Goal: Task Accomplishment & Management: Use online tool/utility

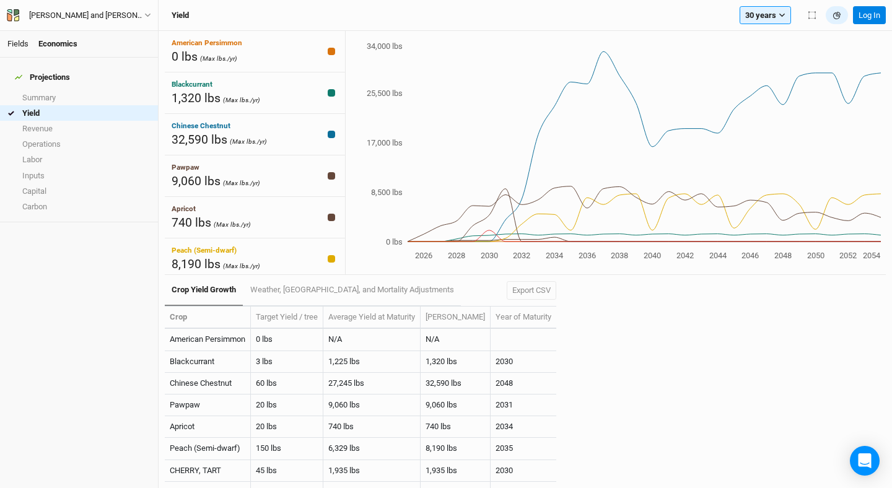
click at [17, 44] on link "Fields" at bounding box center [17, 43] width 21 height 9
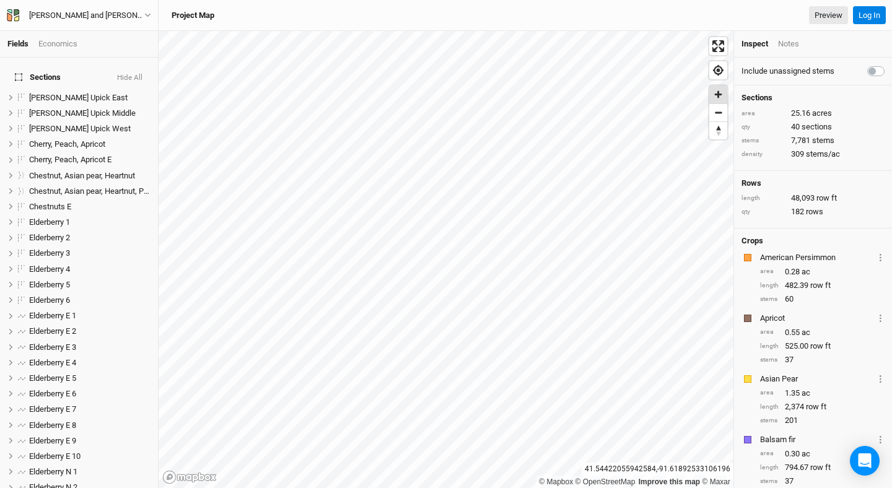
click at [718, 94] on span "Zoom in" at bounding box center [719, 95] width 18 height 18
click at [719, 114] on span "Zoom out" at bounding box center [719, 112] width 18 height 17
click at [718, 94] on span "Zoom in" at bounding box center [719, 95] width 18 height 18
click at [722, 117] on span "Zoom out" at bounding box center [719, 112] width 18 height 17
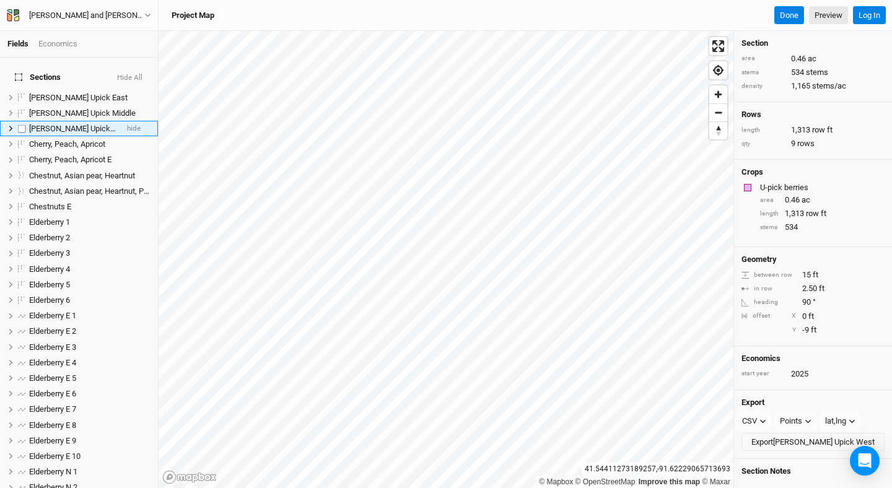
click at [8, 121] on li "[PERSON_NAME] Upick West hide" at bounding box center [79, 128] width 158 height 15
click at [9, 125] on icon at bounding box center [10, 128] width 7 height 7
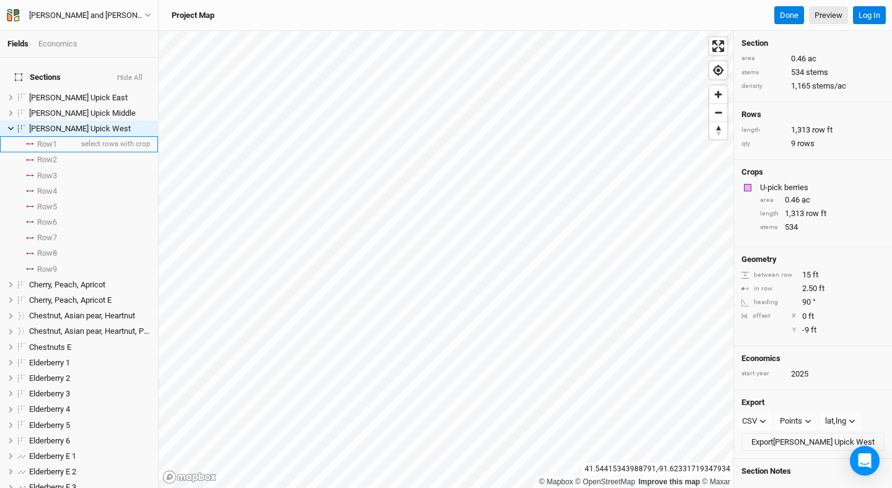
click at [36, 136] on li "Row 1 select rows with crop" at bounding box center [79, 143] width 158 height 15
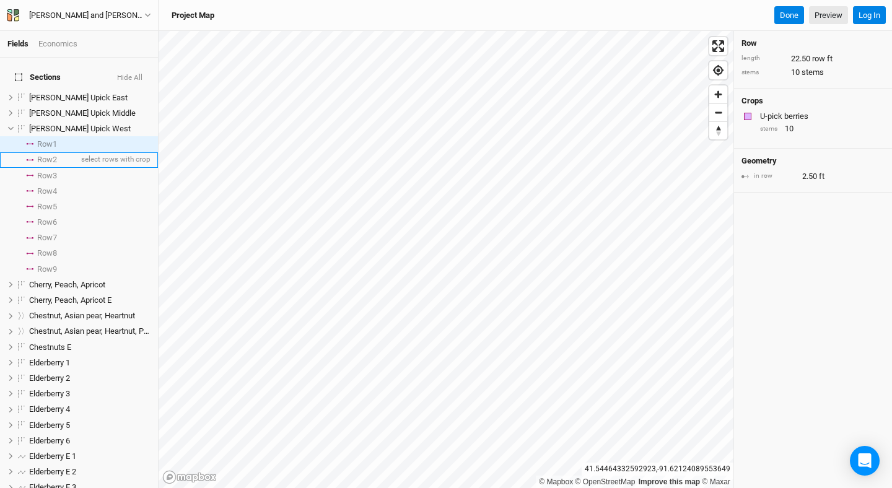
click at [37, 155] on span "Row 2" at bounding box center [47, 160] width 20 height 10
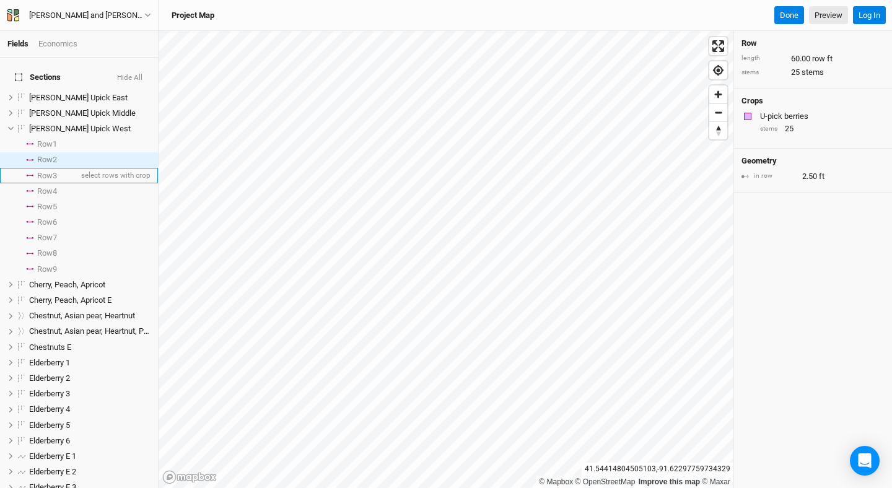
click at [53, 171] on span "Row 3" at bounding box center [47, 176] width 20 height 10
click at [49, 155] on span "Row 2" at bounding box center [47, 160] width 20 height 10
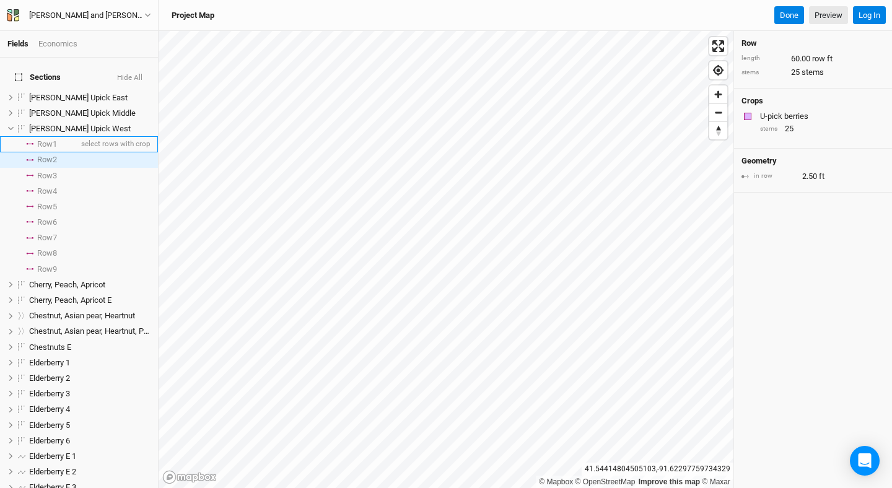
click at [49, 139] on span "Row 1" at bounding box center [47, 144] width 20 height 10
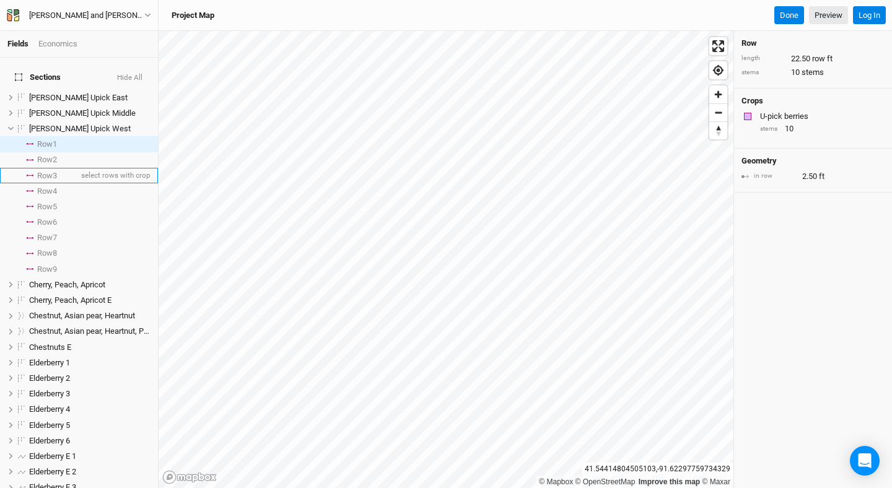
click at [49, 171] on span "Row 3" at bounding box center [47, 176] width 20 height 10
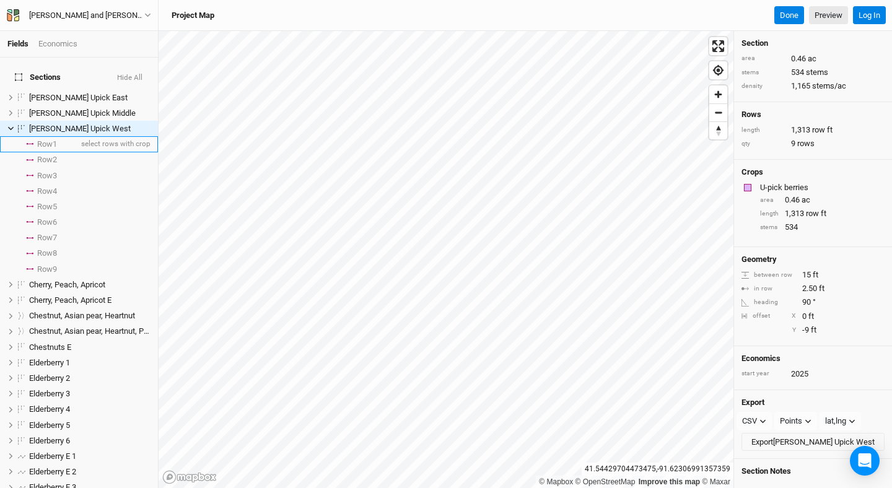
click at [63, 136] on li "Row 1 select rows with crop" at bounding box center [79, 143] width 158 height 15
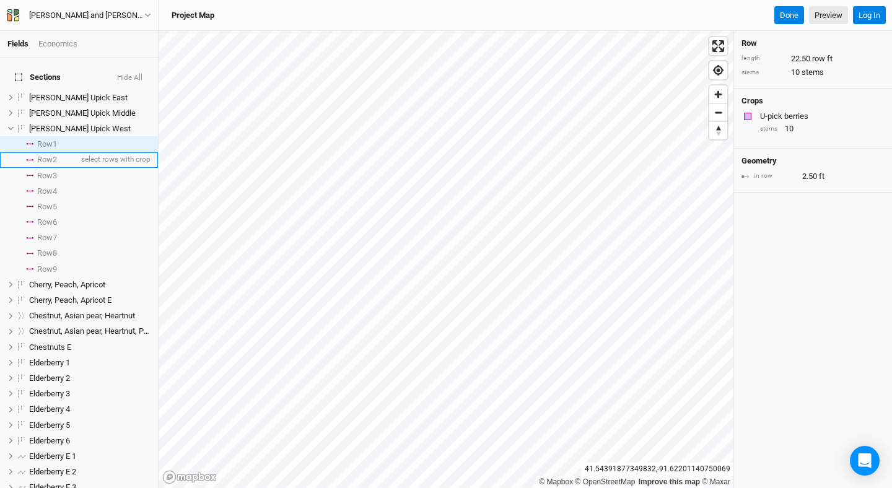
click at [46, 155] on span "Row 2" at bounding box center [47, 160] width 20 height 10
click at [87, 136] on span "select rows with crop" at bounding box center [115, 143] width 72 height 15
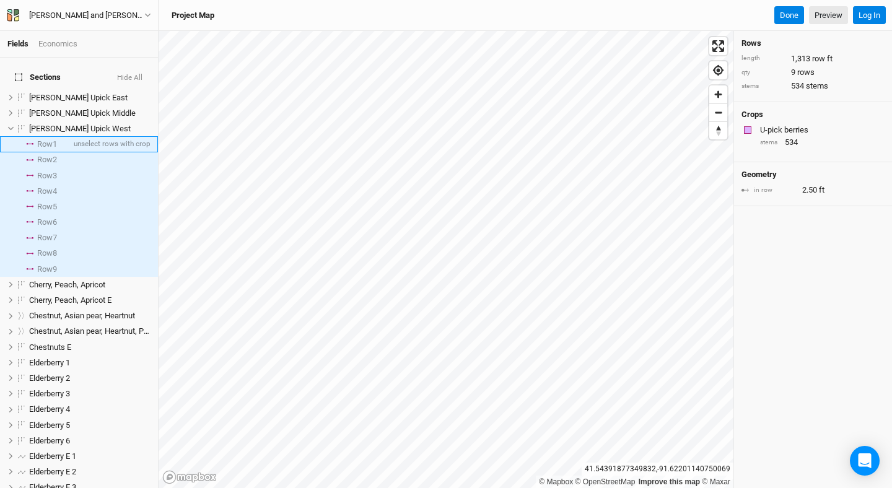
click at [43, 139] on span "Row 1" at bounding box center [47, 144] width 20 height 10
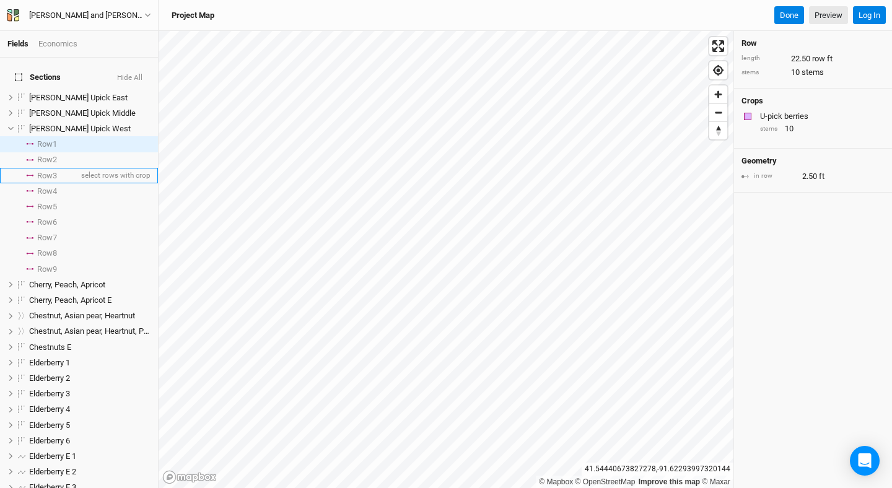
click at [56, 171] on span "Row 3" at bounding box center [47, 176] width 20 height 10
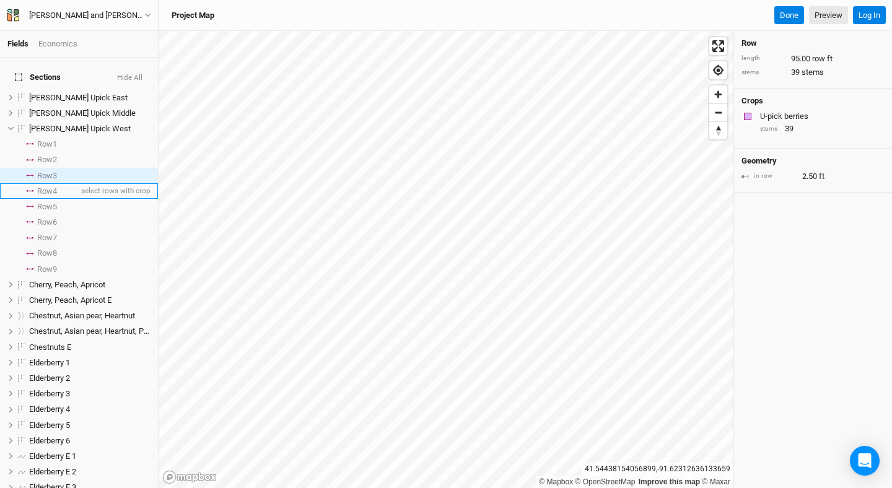
click at [57, 187] on span "Row 4" at bounding box center [47, 192] width 20 height 10
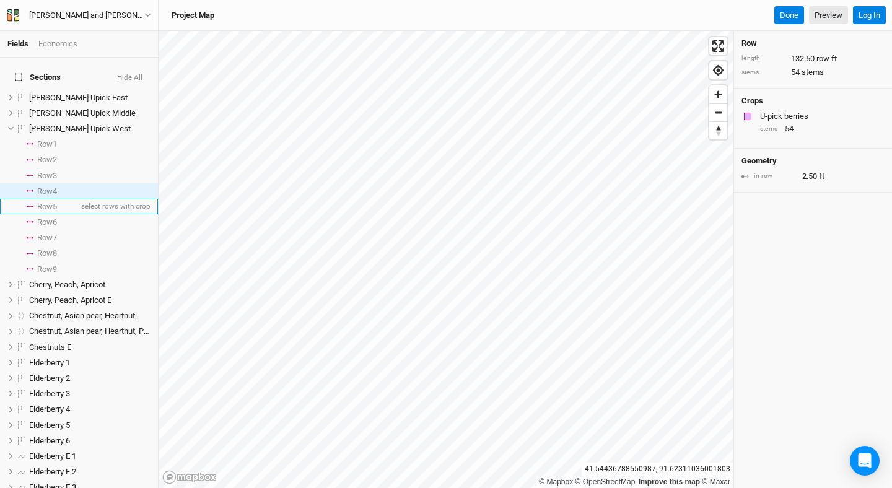
click at [50, 202] on span "Row 5" at bounding box center [47, 207] width 20 height 10
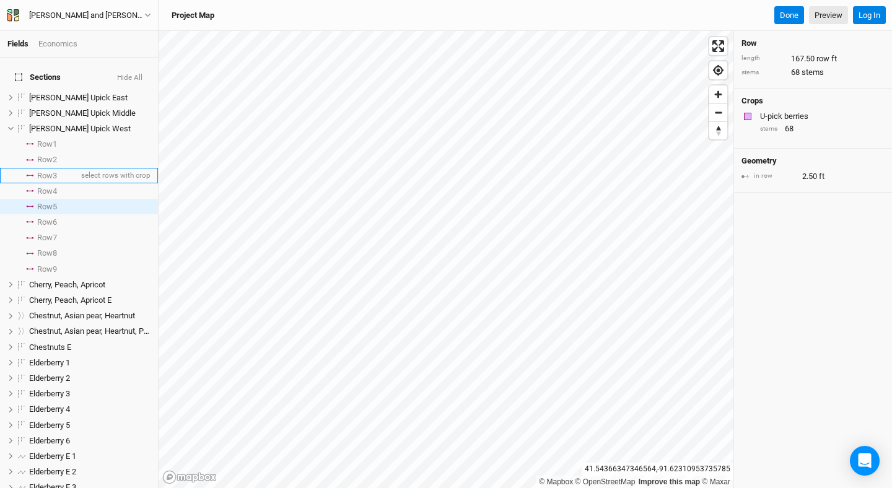
click at [51, 171] on span "Row 3" at bounding box center [47, 176] width 20 height 10
click at [48, 171] on span "Row 3" at bounding box center [47, 176] width 20 height 10
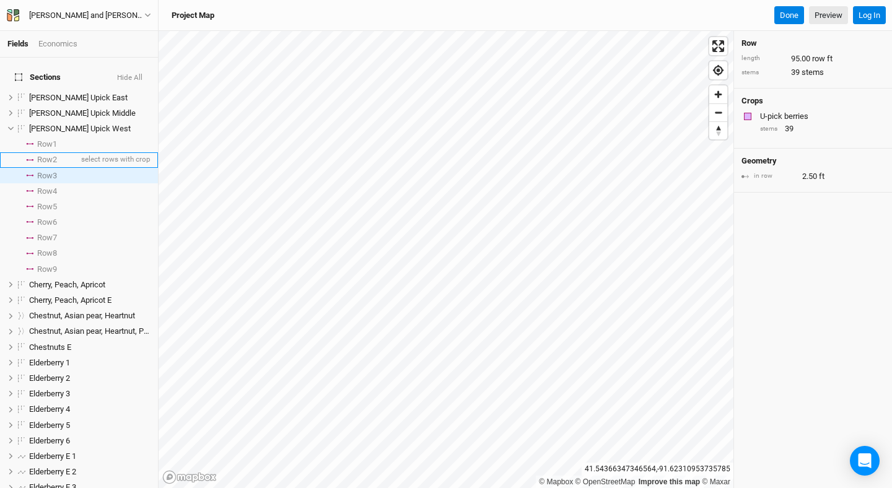
click at [50, 155] on span "Row 2" at bounding box center [47, 160] width 20 height 10
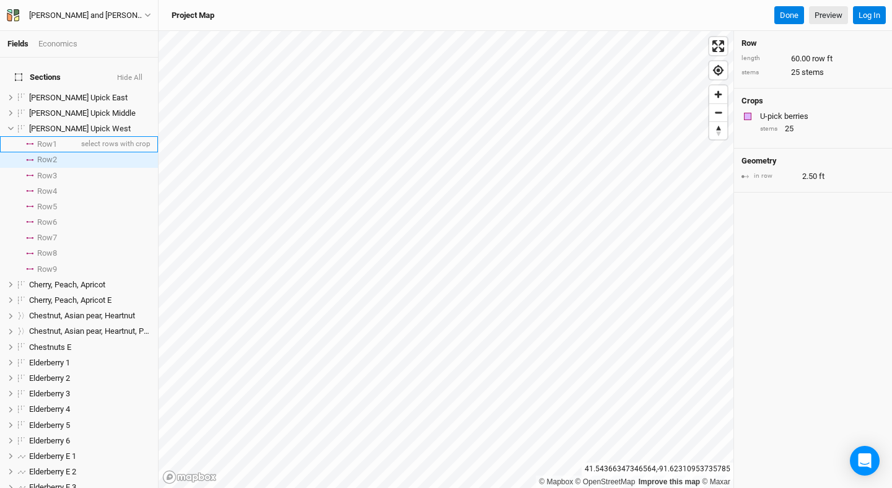
click at [54, 139] on span "Row 1" at bounding box center [47, 144] width 20 height 10
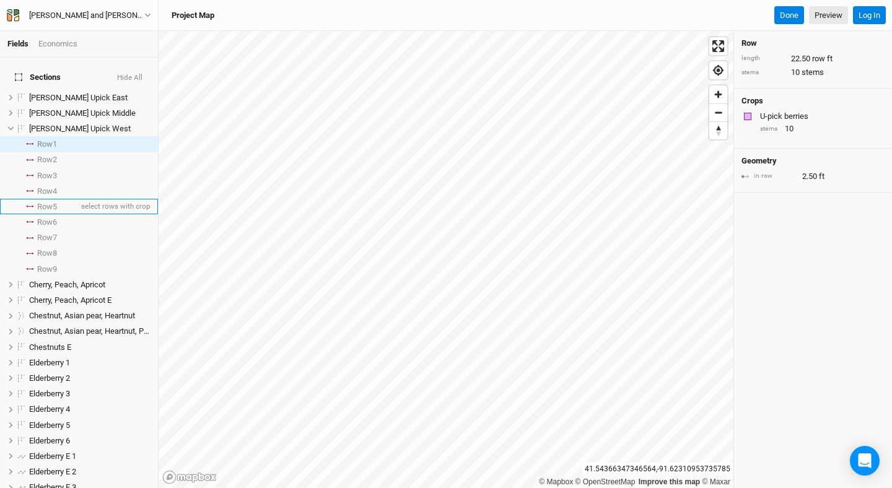
click at [53, 202] on span "Row 5" at bounding box center [47, 207] width 20 height 10
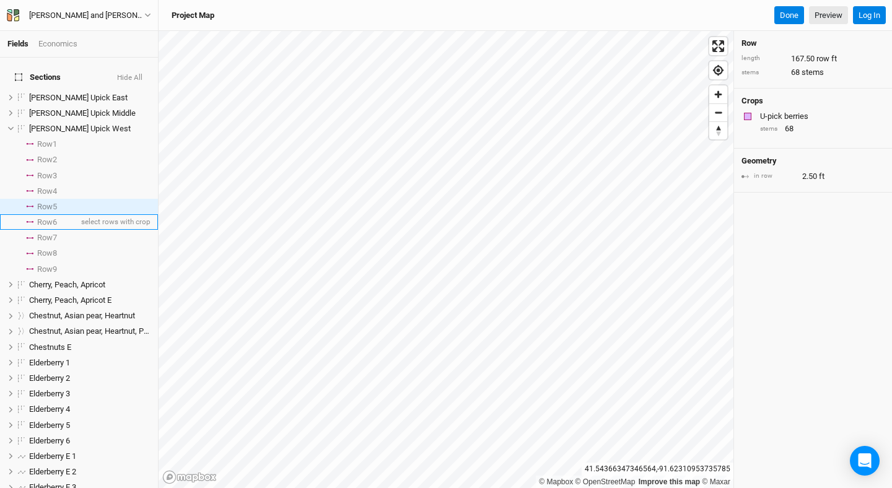
click at [47, 218] on span "Row 6" at bounding box center [47, 223] width 20 height 10
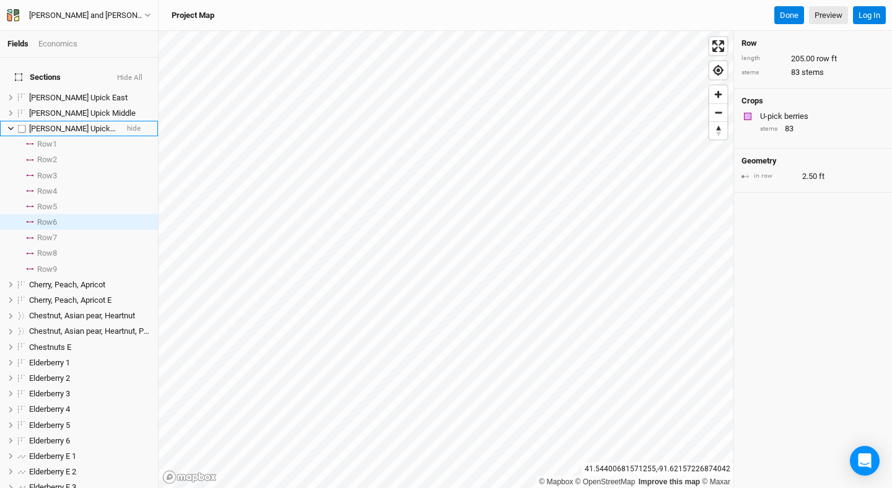
click at [11, 125] on icon at bounding box center [10, 128] width 7 height 7
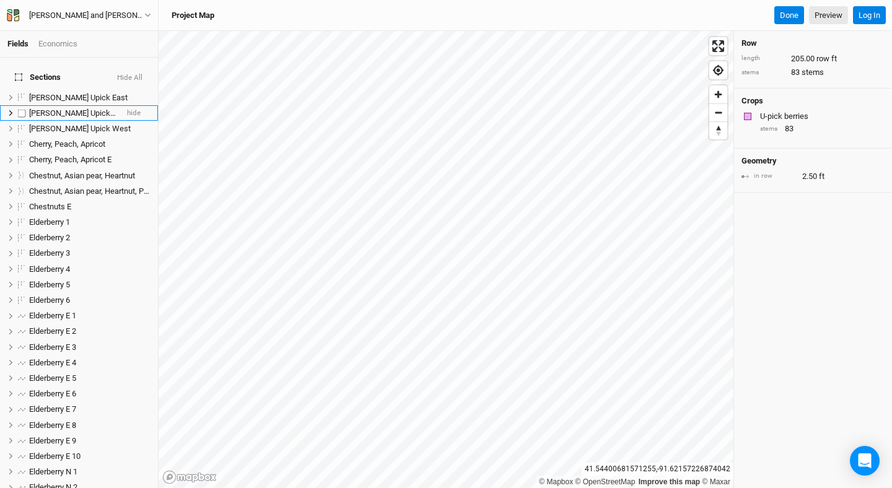
click at [11, 110] on icon at bounding box center [11, 113] width 4 height 6
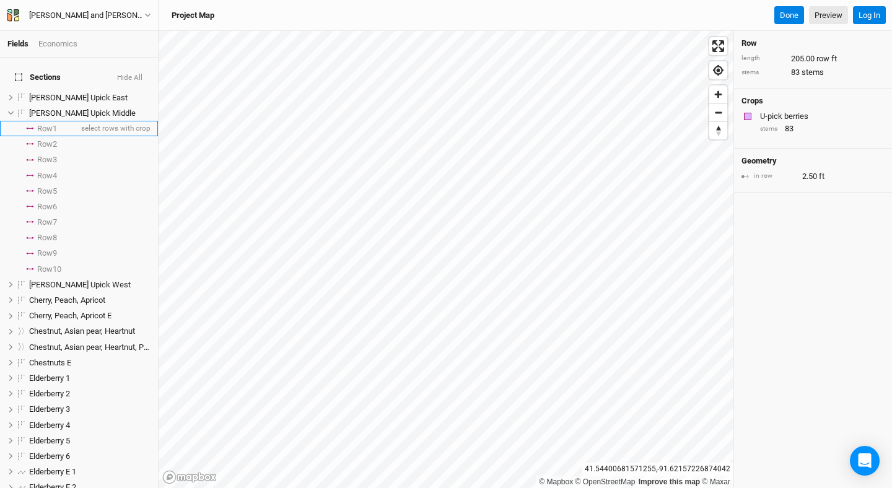
click at [55, 124] on span "Row 1" at bounding box center [47, 129] width 20 height 10
click at [53, 139] on span "Row 2" at bounding box center [47, 144] width 20 height 10
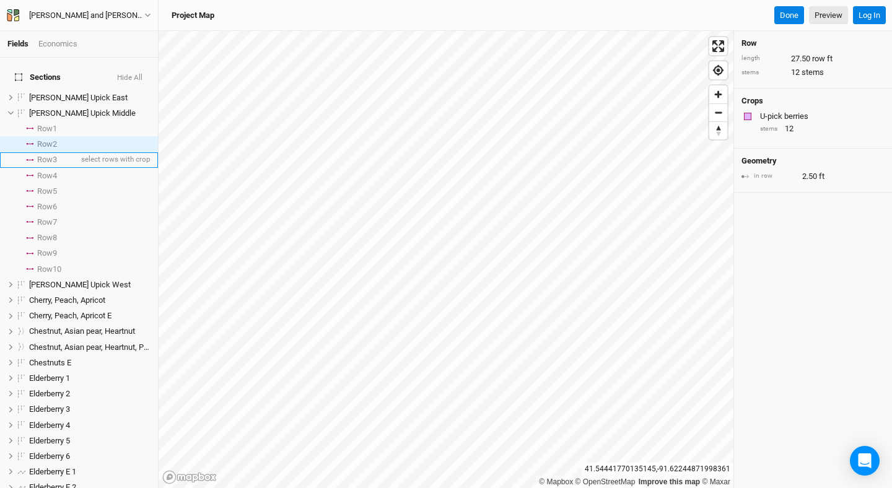
click at [52, 155] on span "Row 3" at bounding box center [47, 160] width 20 height 10
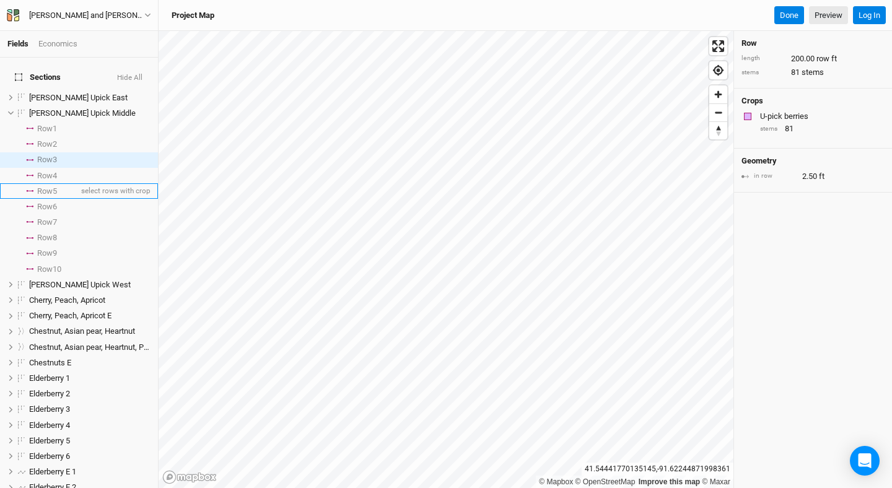
click at [45, 187] on span "Row 5" at bounding box center [47, 192] width 20 height 10
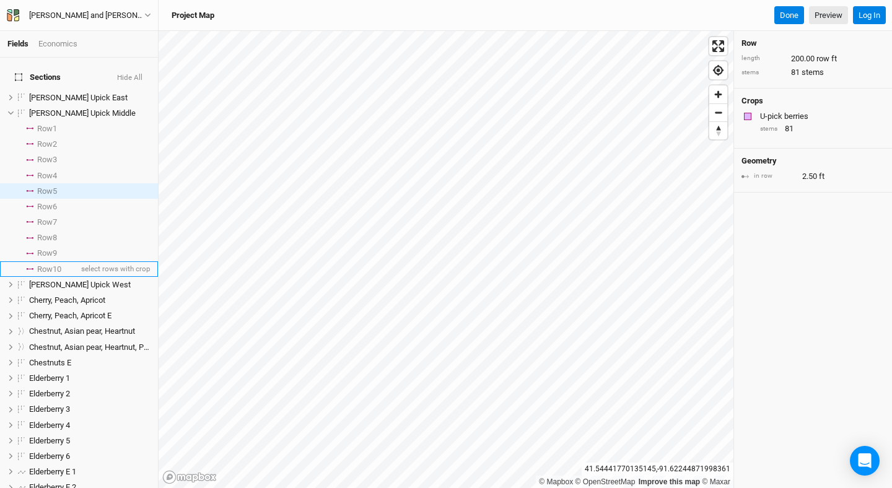
click at [48, 265] on span "Row 10" at bounding box center [49, 270] width 24 height 10
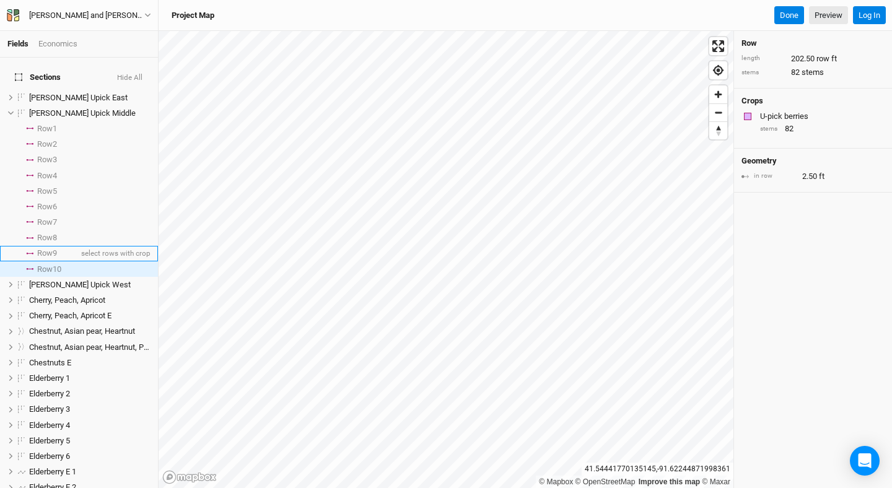
click at [50, 249] on span "Row 9" at bounding box center [47, 254] width 20 height 10
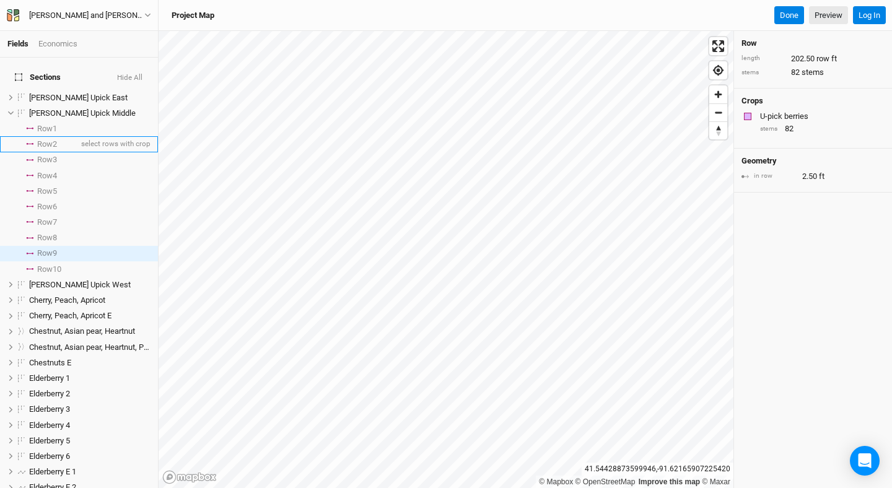
click at [53, 139] on span "Row 2" at bounding box center [47, 144] width 20 height 10
